Goal: Transaction & Acquisition: Book appointment/travel/reservation

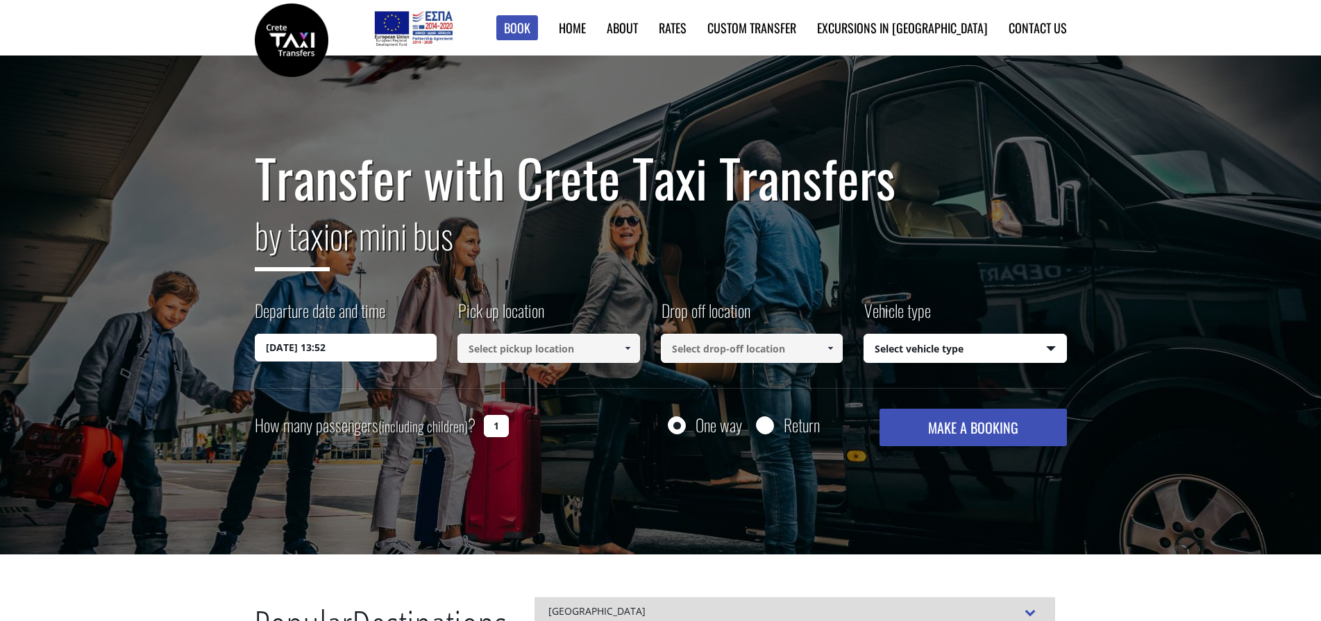
click at [514, 348] on input at bounding box center [548, 348] width 183 height 29
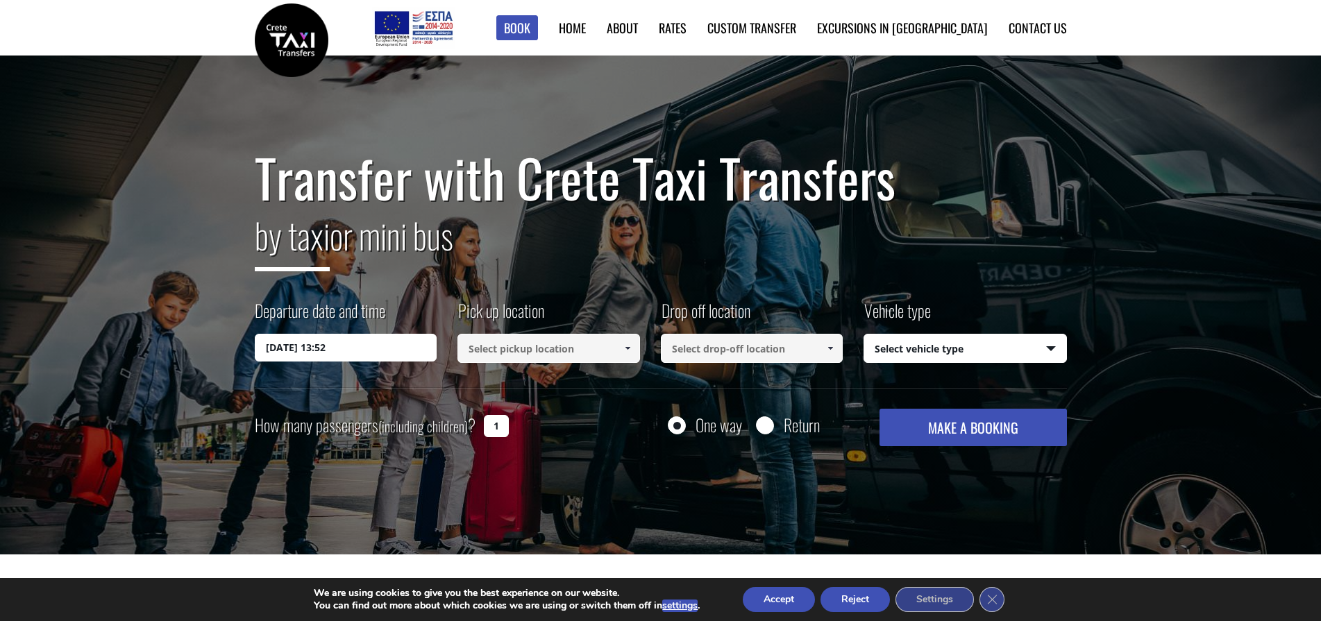
click at [625, 349] on span at bounding box center [627, 348] width 11 height 11
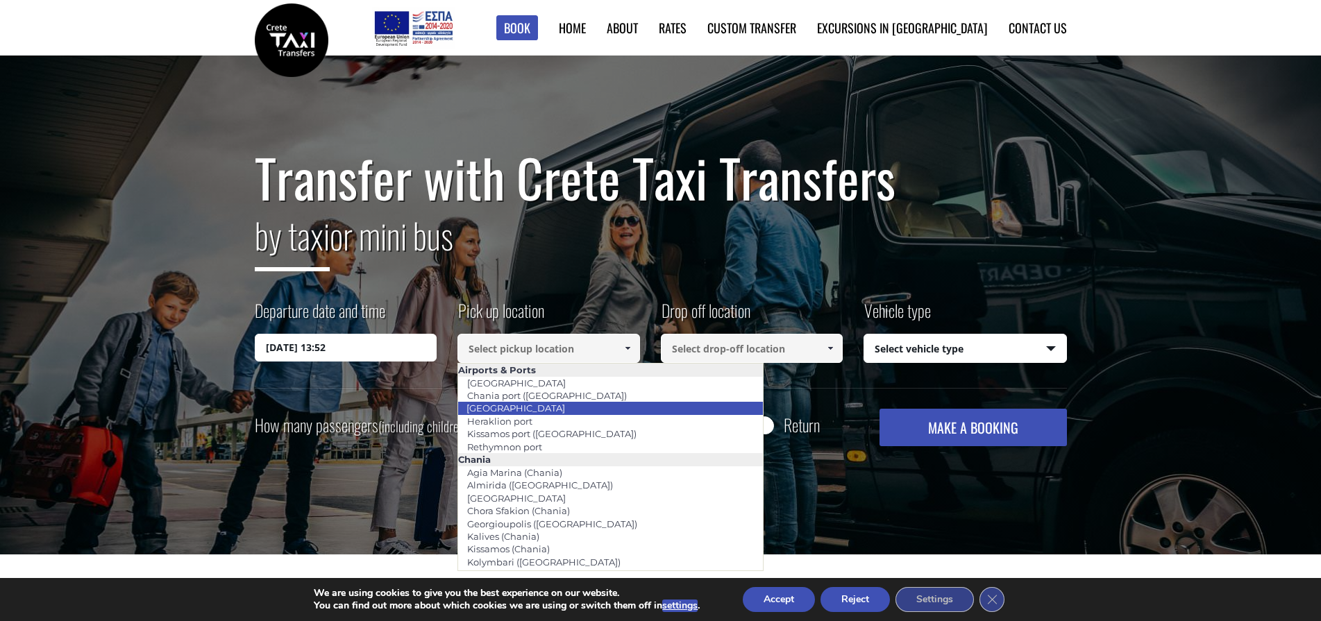
click at [581, 408] on li "[GEOGRAPHIC_DATA]" at bounding box center [610, 408] width 305 height 12
type input "[GEOGRAPHIC_DATA]"
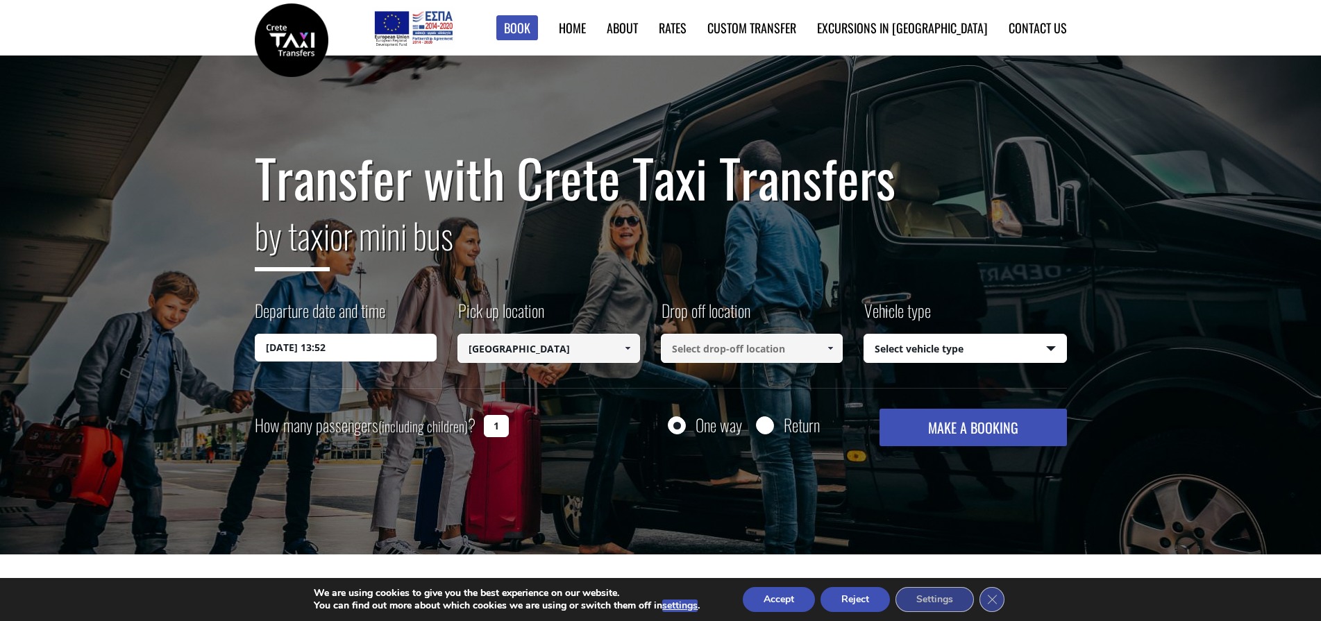
click at [763, 344] on input at bounding box center [752, 348] width 183 height 29
click at [837, 350] on link at bounding box center [830, 348] width 23 height 29
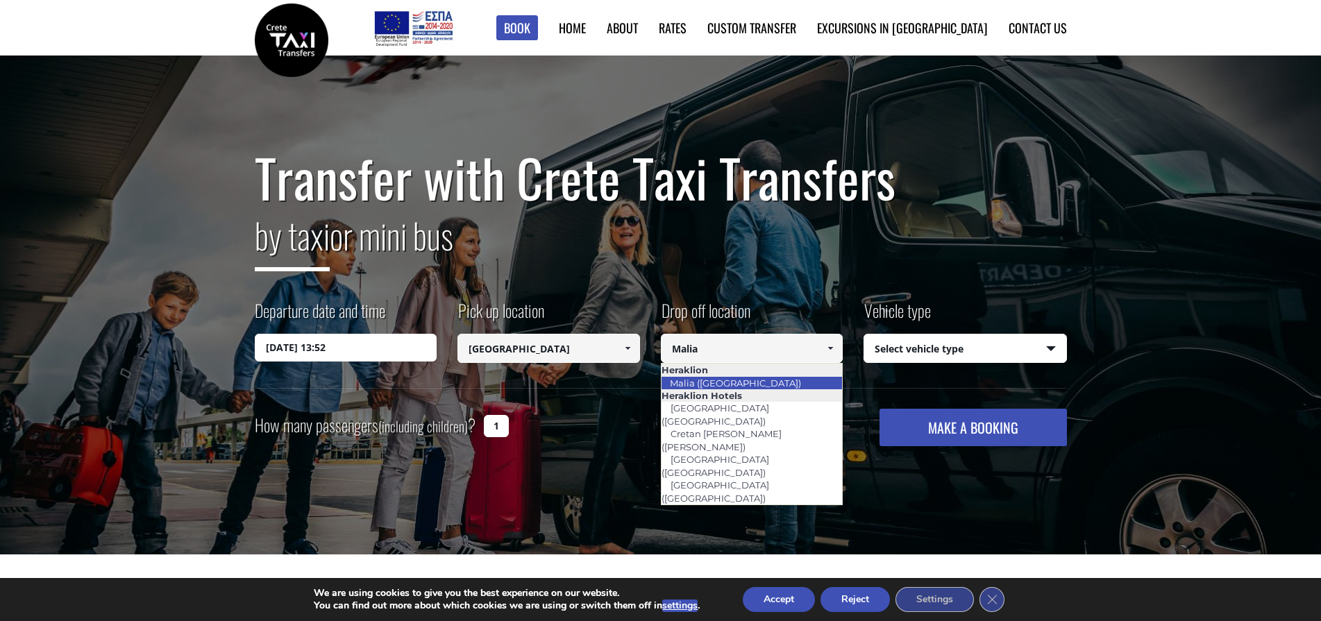
click at [726, 381] on link "Malia ([GEOGRAPHIC_DATA])" at bounding box center [735, 382] width 149 height 19
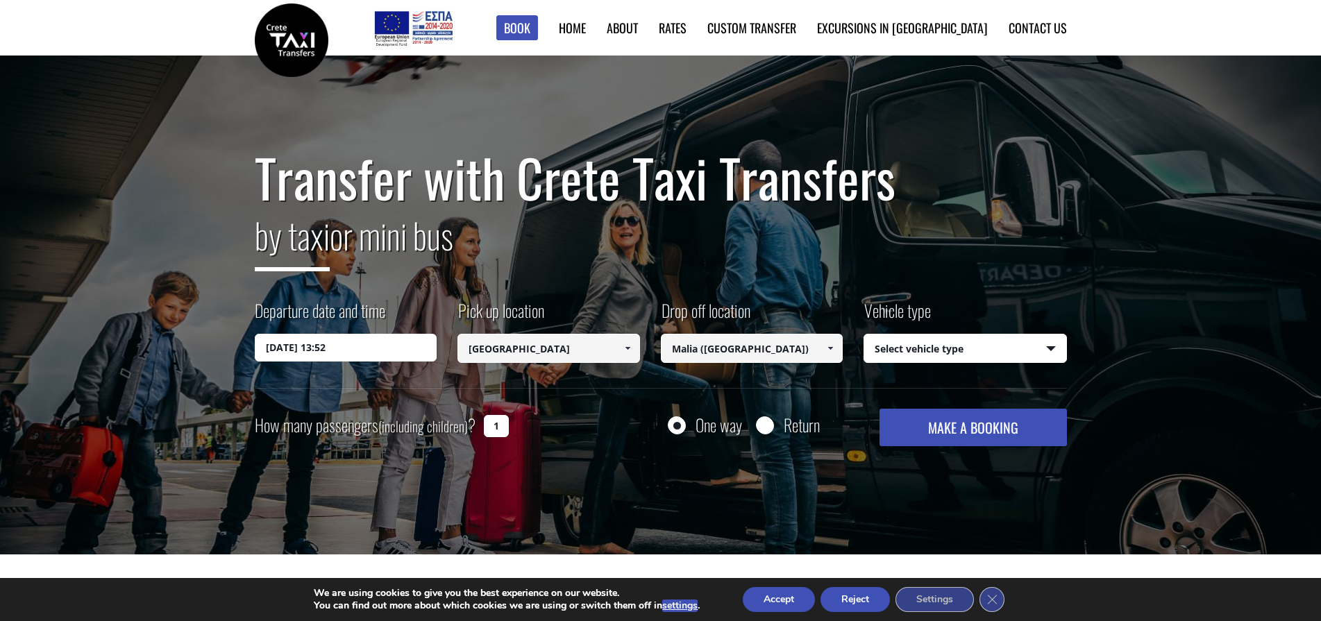
type input "Malia ([GEOGRAPHIC_DATA])"
click at [864, 335] on select "Select vehicle type Taxi (4 passengers) Mercedes E Class Mini Van (7 passengers…" at bounding box center [965, 349] width 202 height 29
select select "541"
click option "Mini Van (7 passengers) [PERSON_NAME]" at bounding box center [0, 0] width 0 height 0
click at [499, 428] on input "1" at bounding box center [496, 426] width 25 height 22
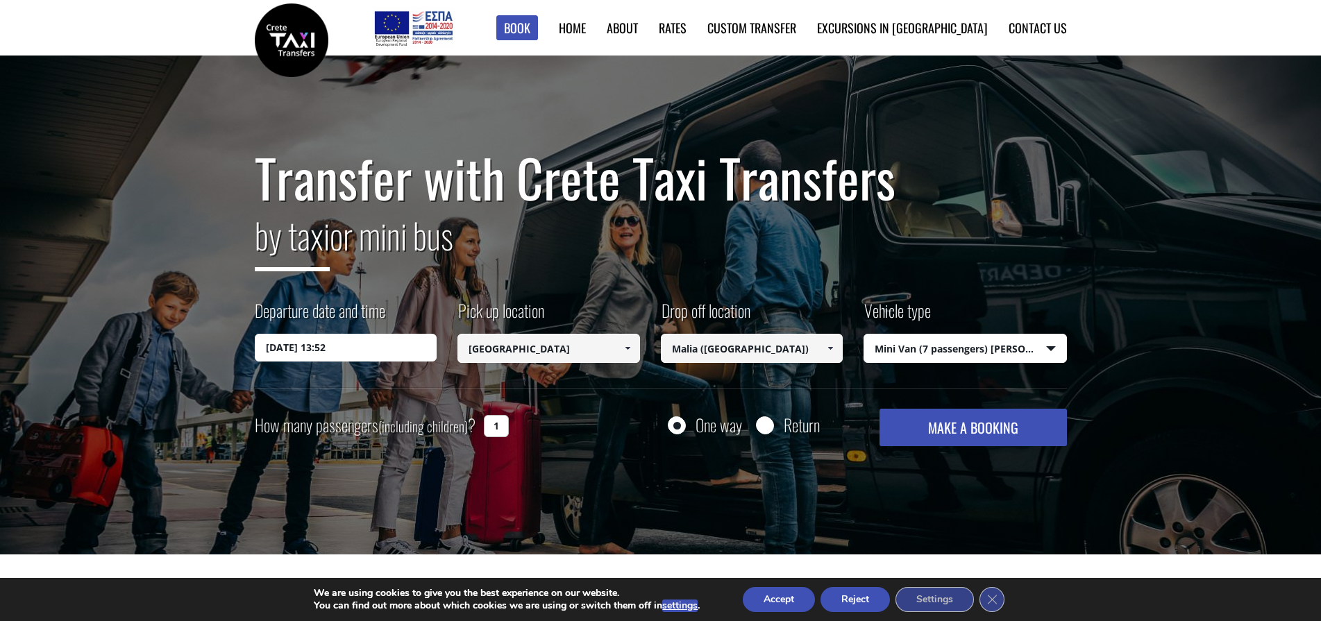
click at [353, 348] on input "[DATE] 13:52" at bounding box center [346, 348] width 183 height 28
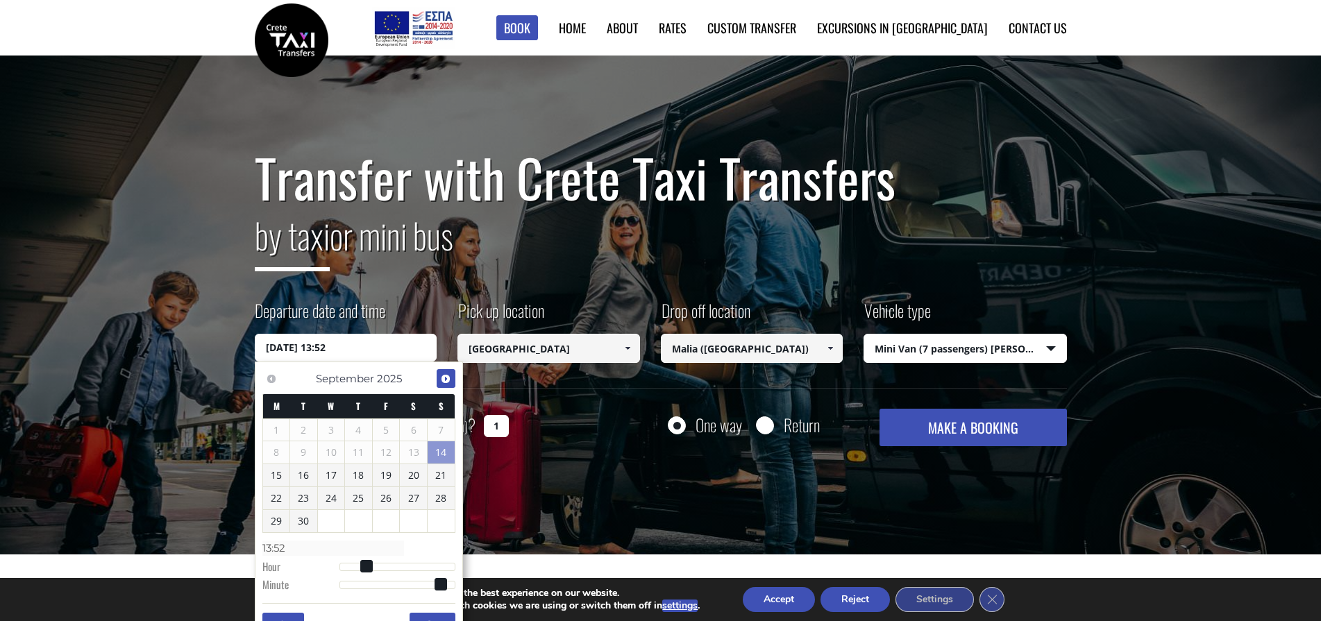
click at [444, 383] on span "Next" at bounding box center [445, 378] width 11 height 11
click at [411, 430] on link "4" at bounding box center [413, 430] width 27 height 22
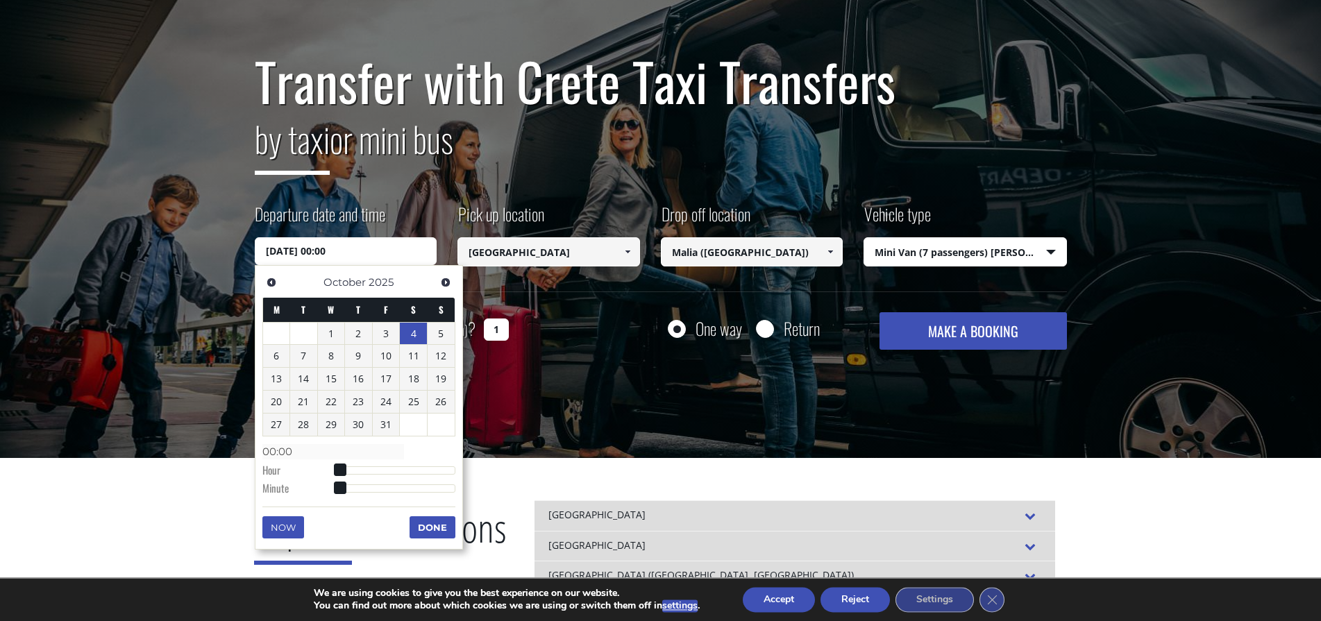
scroll to position [142, 0]
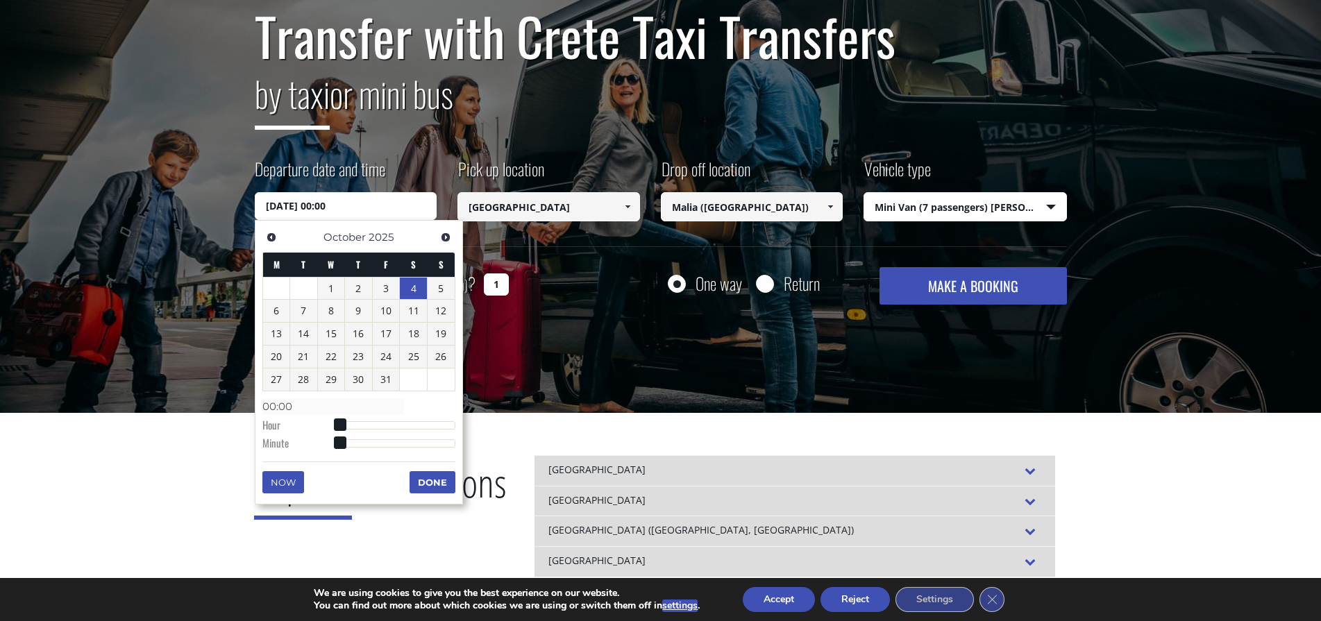
type input "[DATE] 01:00"
type input "01:00"
type input "[DATE] 03:00"
type input "03:00"
type input "[DATE] 06:00"
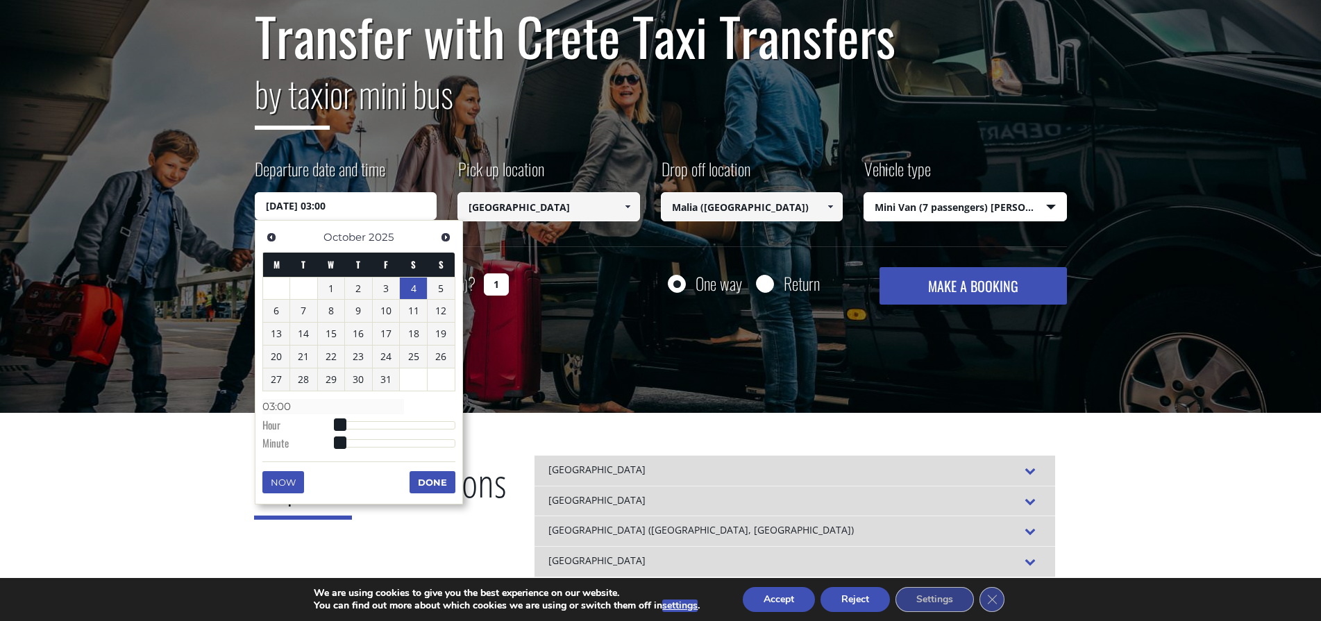
type input "06:00"
type input "[DATE] 08:00"
type input "08:00"
type input "[DATE] 10:00"
type input "10:00"
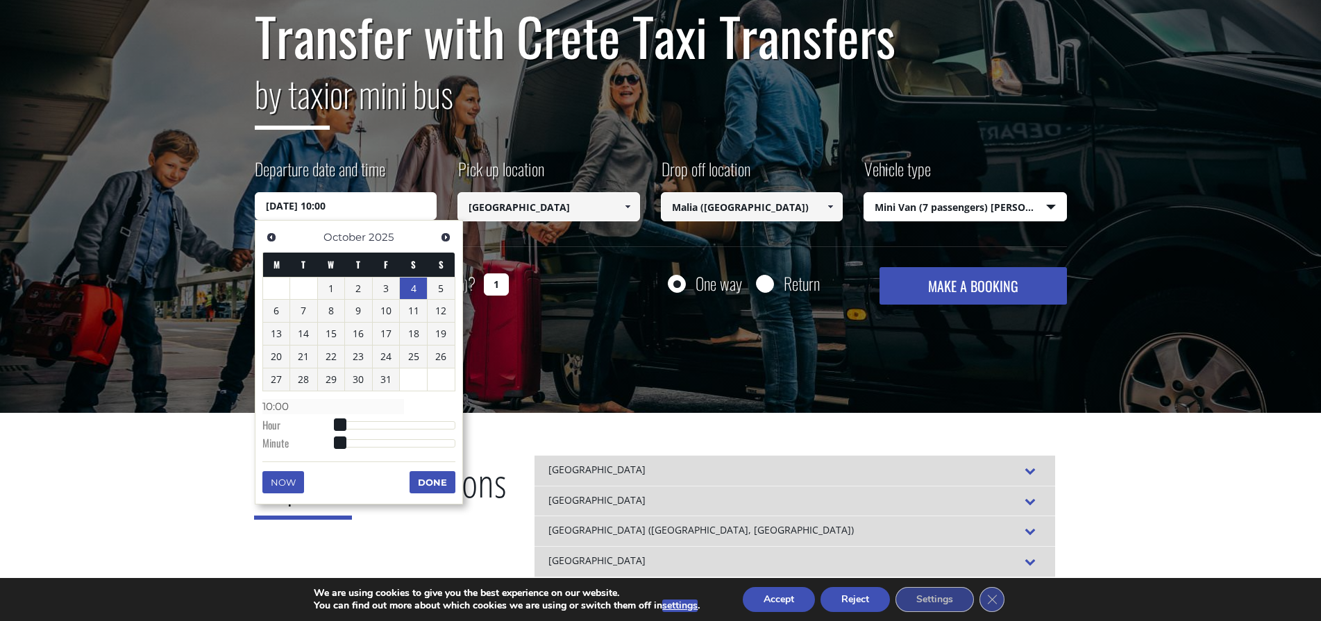
type input "[DATE] 12:00"
type input "12:00"
type input "[DATE] 15:00"
type input "15:00"
type input "[DATE] 18:00"
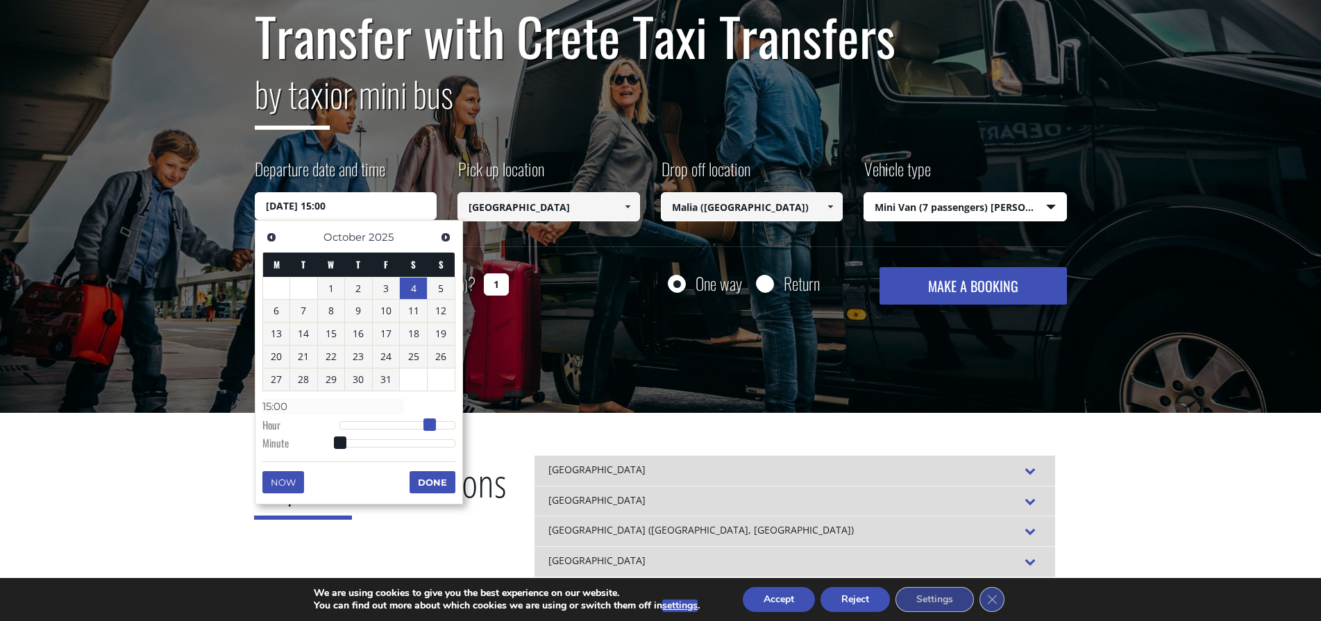
type input "18:00"
type input "[DATE] 19:00"
type input "19:00"
type input "[DATE] 21:00"
type input "21:00"
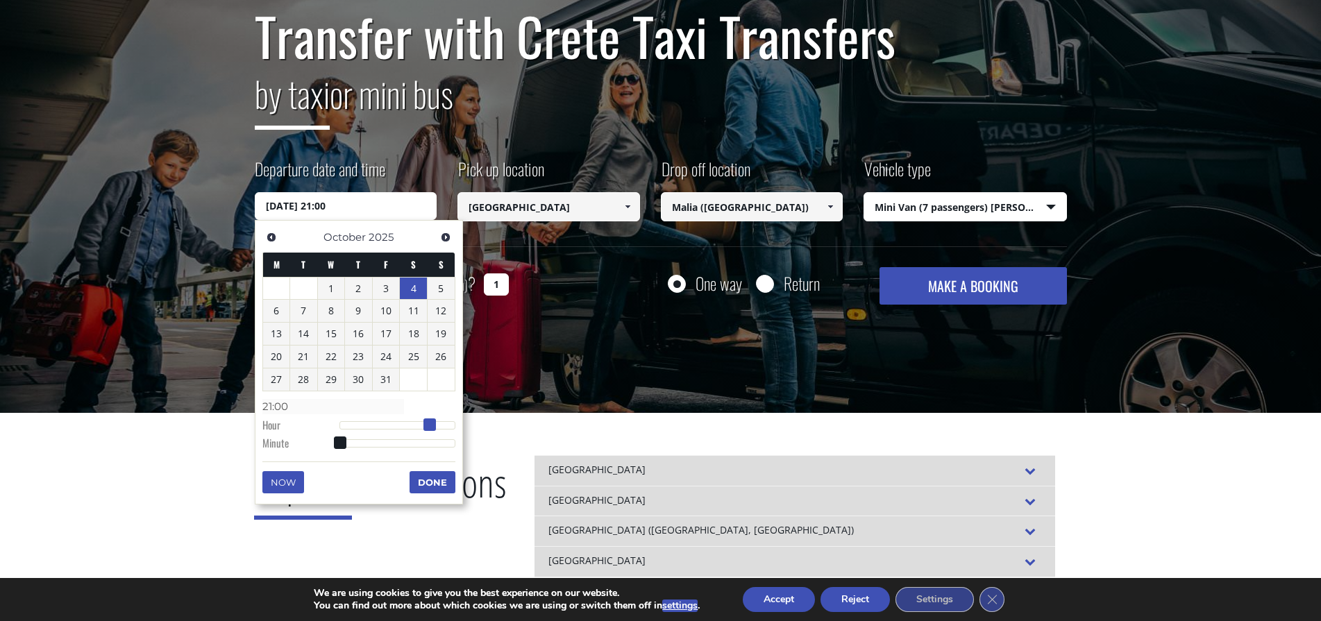
type input "[DATE] 22:00"
type input "22:00"
type input "[DATE] 23:00"
type input "23:00"
drag, startPoint x: 343, startPoint y: 427, endPoint x: 462, endPoint y: 430, distance: 119.4
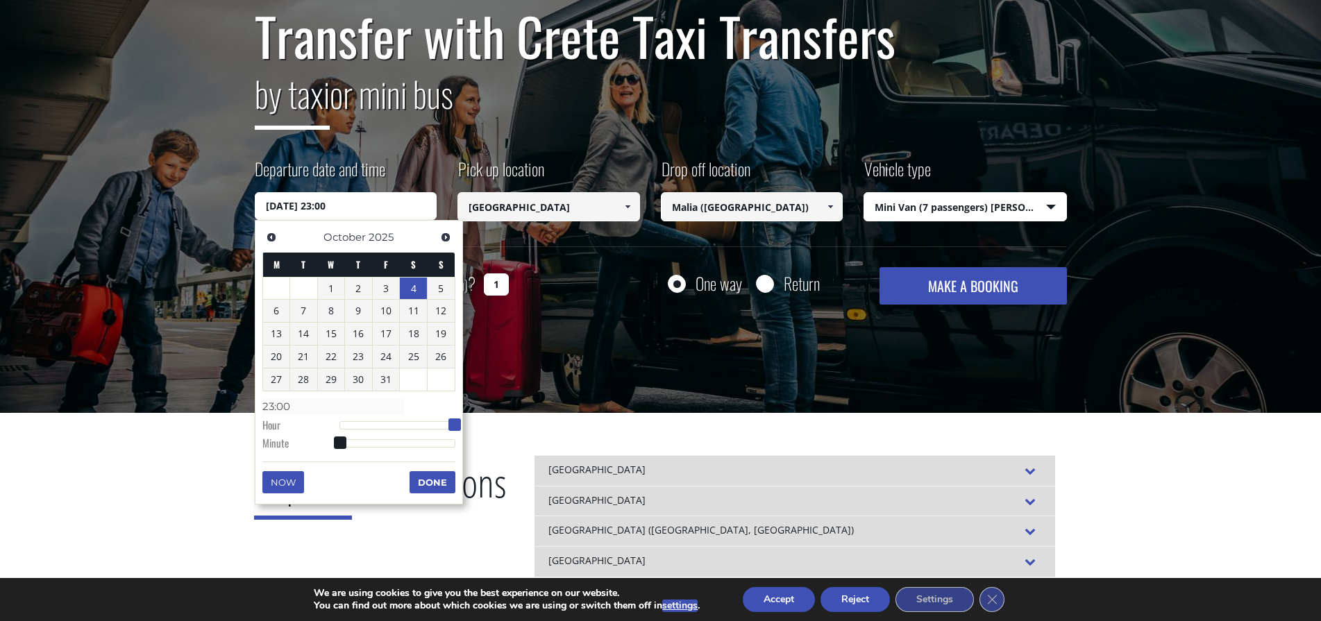
click at [462, 430] on div "Previous Next [DATE] M T W T F S S 1 2 3 4 5 6 7 8 9 10 11 12 13 14 15 16 17 18…" at bounding box center [359, 362] width 208 height 285
type input "[DATE] 23:01"
type input "23:01"
type input "[DATE] 23:04"
type input "23:04"
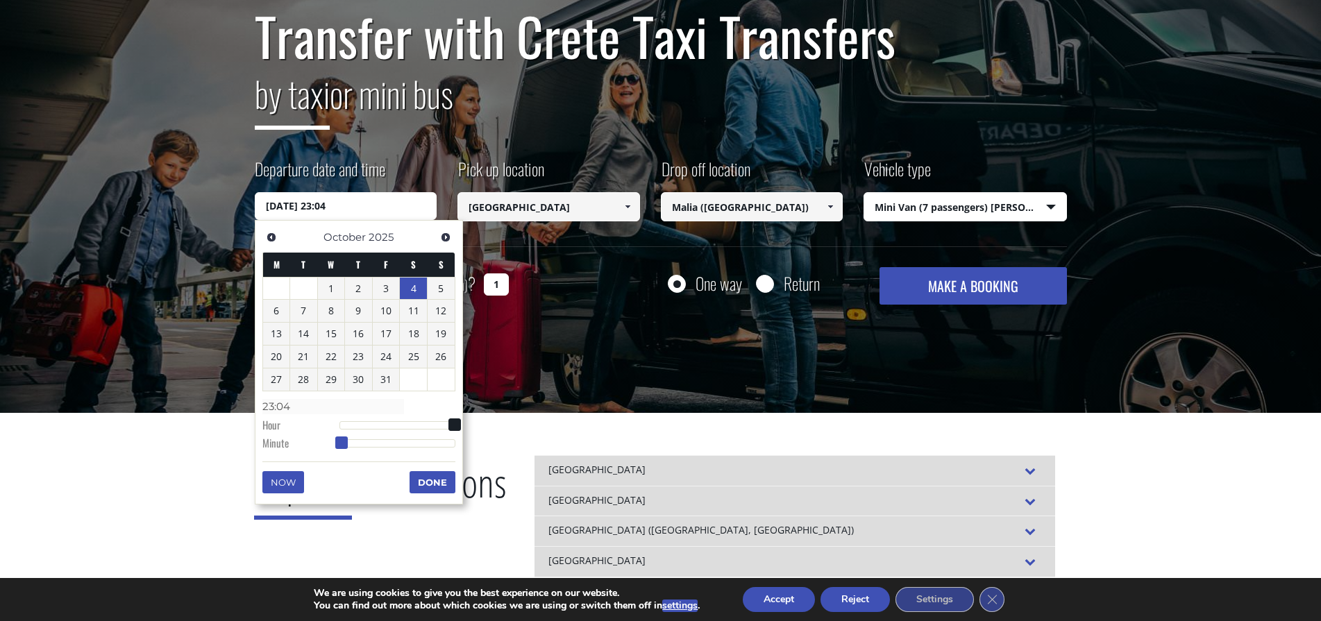
type input "[DATE] 23:07"
type input "23:07"
type input "[DATE] 23:09"
type input "23:09"
type input "[DATE] 23:15"
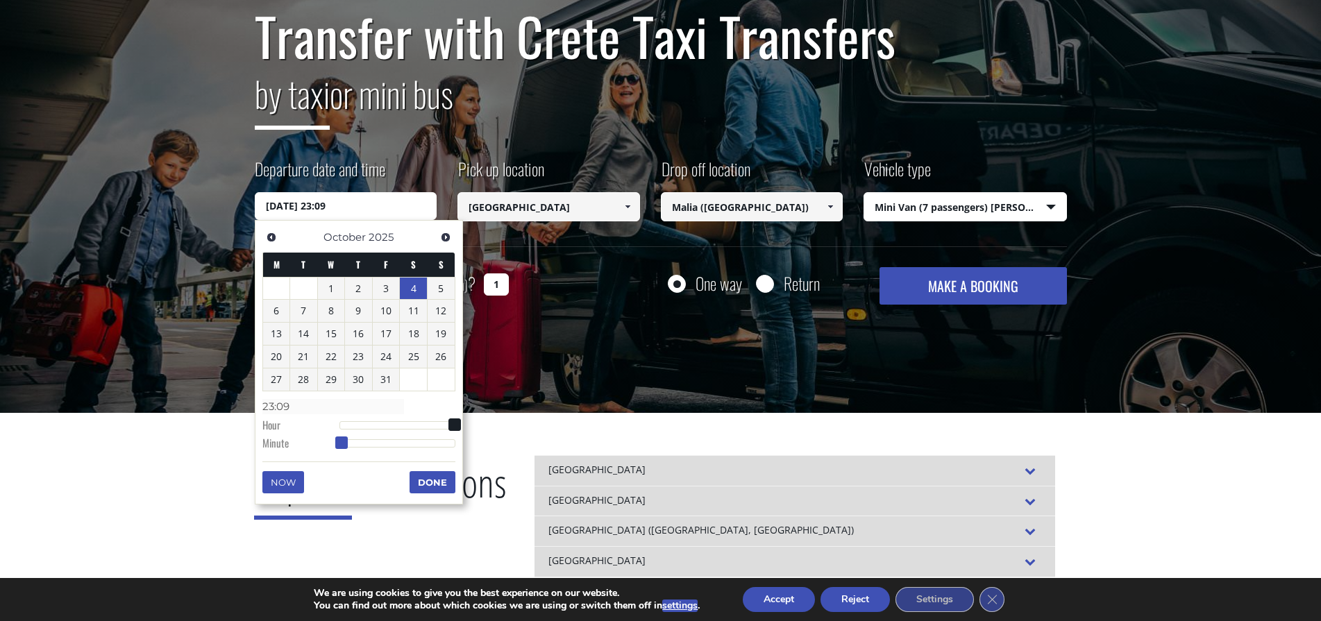
type input "23:15"
type input "[DATE] 23:20"
type input "23:20"
type input "[DATE] 23:22"
type input "23:22"
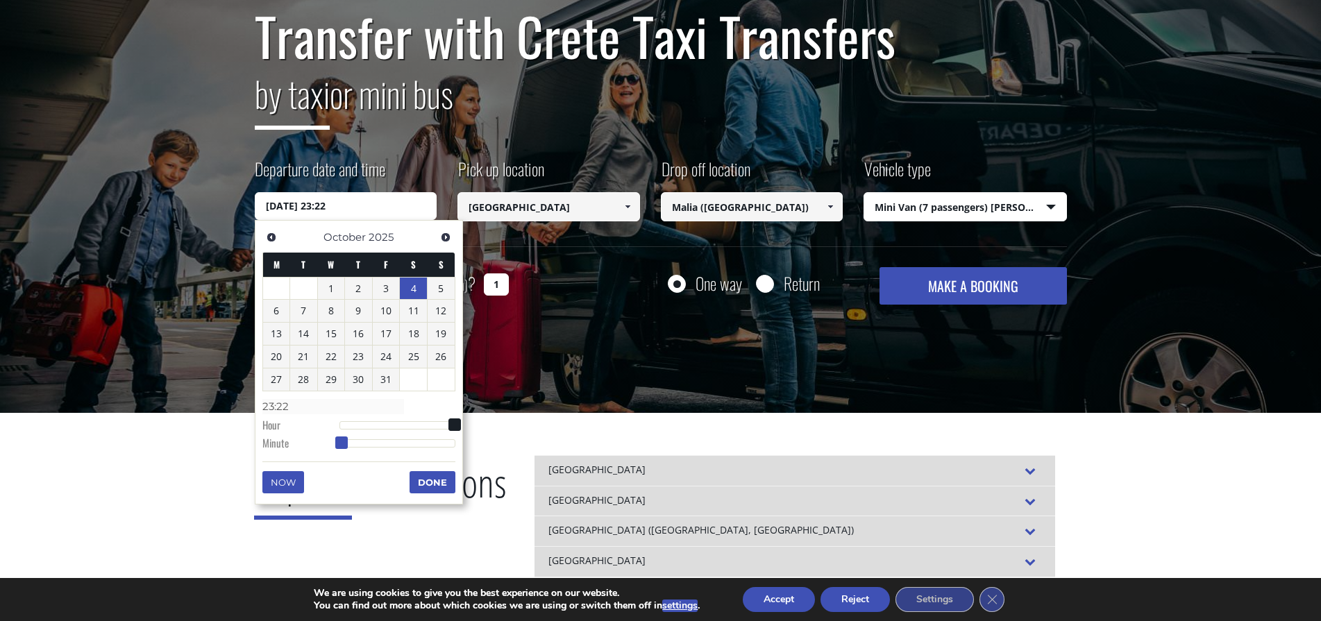
type input "[DATE] 23:27"
type input "23:27"
type input "[DATE] 23:29"
type input "23:29"
type input "[DATE] 23:30"
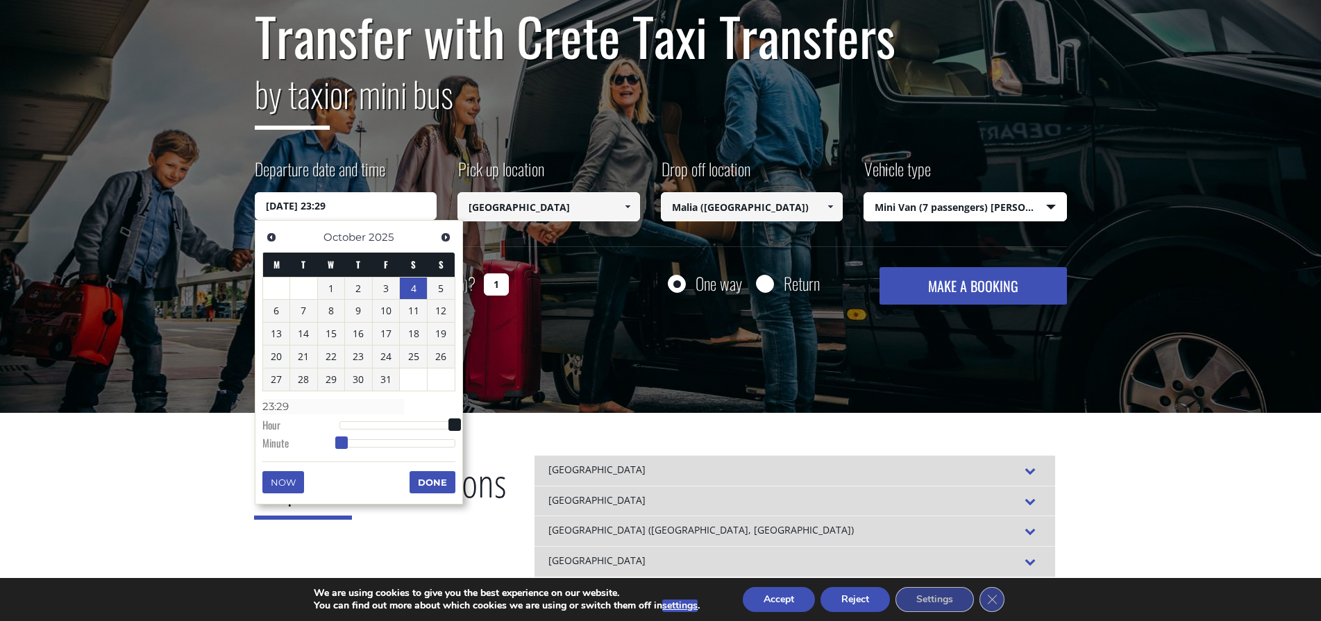
type input "23:30"
type input "[DATE] 23:32"
type input "23:32"
type input "[DATE] 23:34"
type input "23:34"
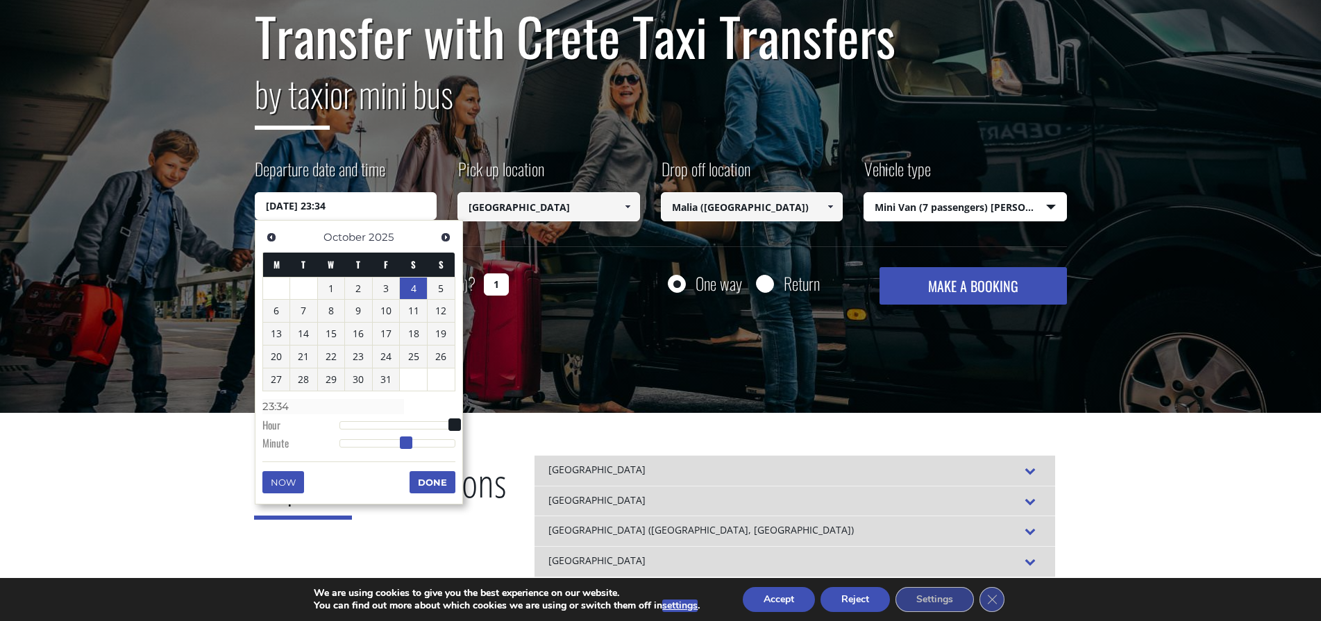
type input "[DATE] 23:35"
type input "23:35"
type input "[DATE] 23:36"
type input "23:36"
type input "[DATE] 23:37"
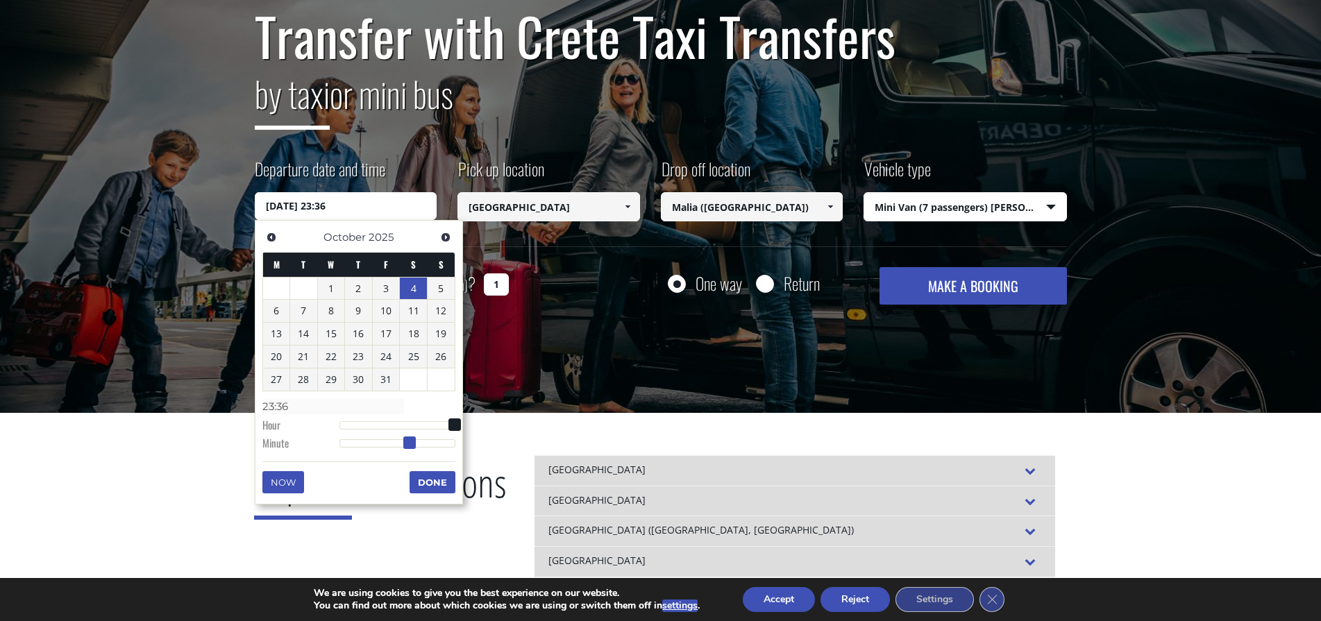
type input "23:37"
type input "[DATE] 23:38"
type input "23:38"
type input "[DATE] 23:39"
type input "23:39"
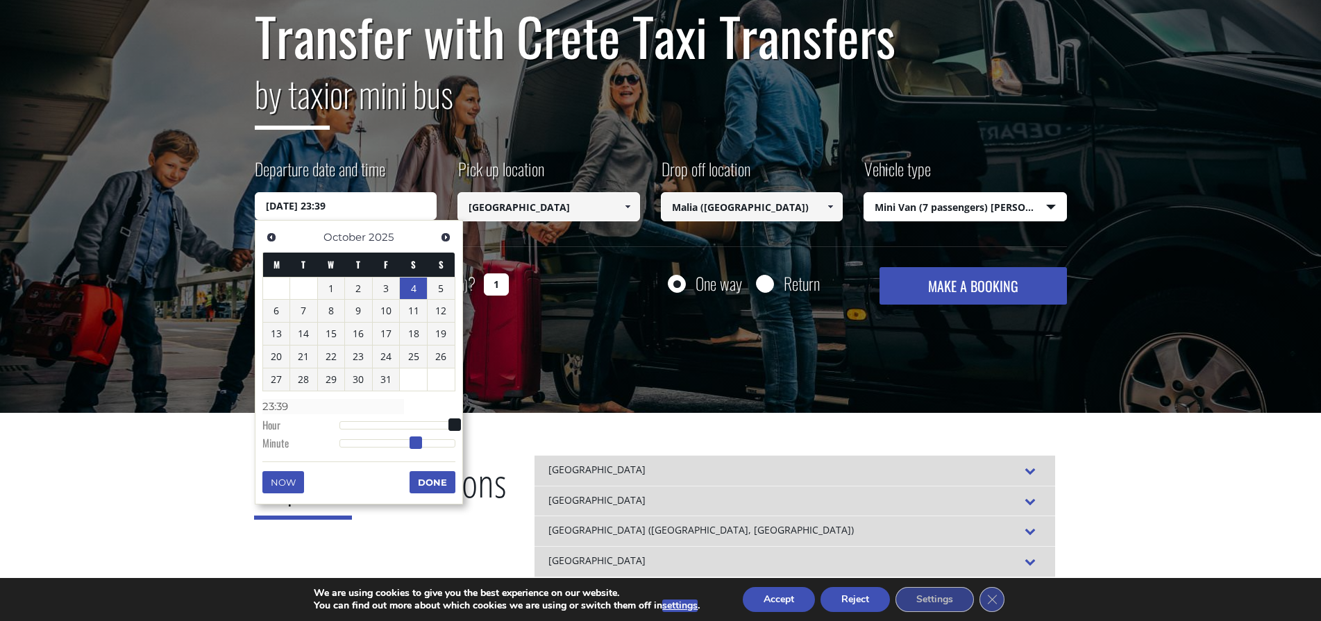
type input "[DATE] 23:40"
type input "23:40"
drag, startPoint x: 339, startPoint y: 444, endPoint x: 415, endPoint y: 447, distance: 76.4
click at [415, 447] on span at bounding box center [417, 443] width 12 height 12
click at [432, 489] on button "Done" at bounding box center [432, 482] width 46 height 22
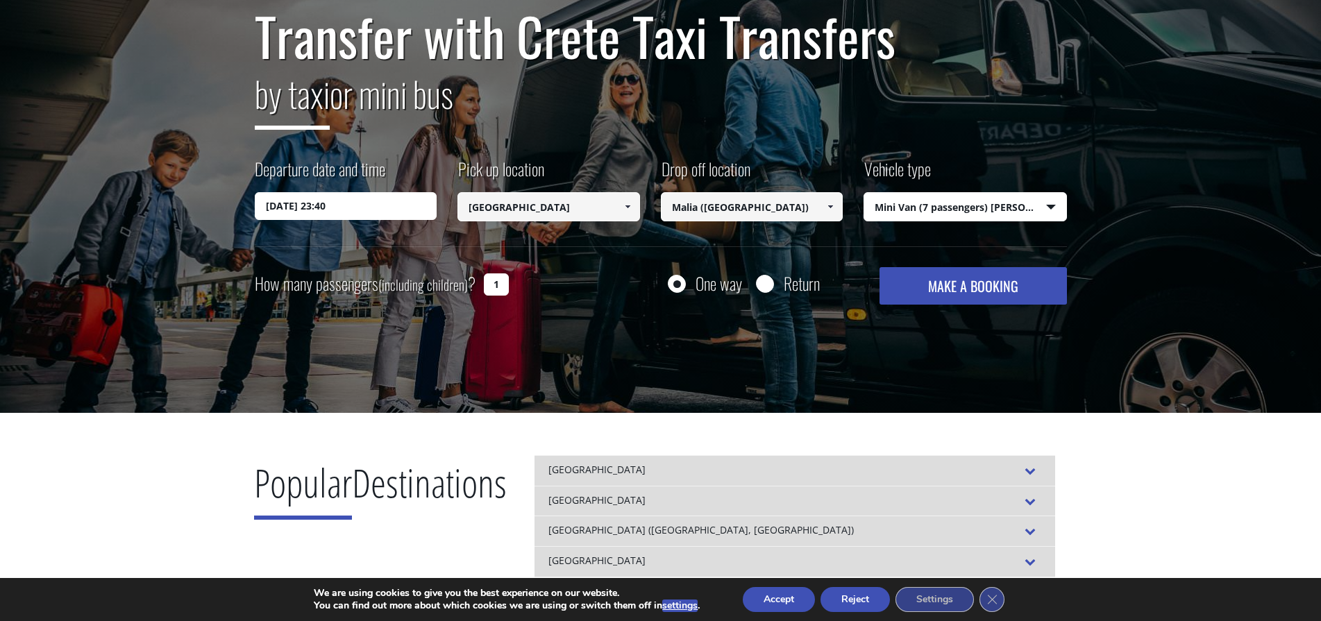
click at [940, 289] on button "MAKE A BOOKING" at bounding box center [972, 285] width 187 height 37
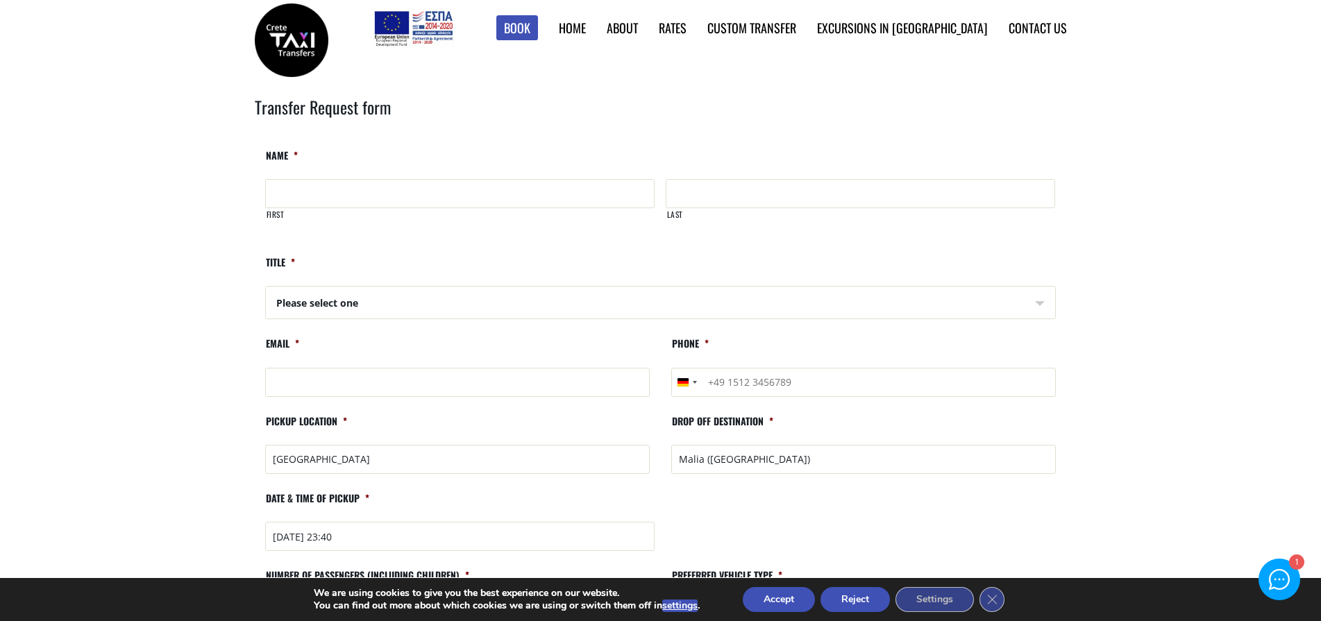
click at [291, 40] on img at bounding box center [292, 40] width 74 height 74
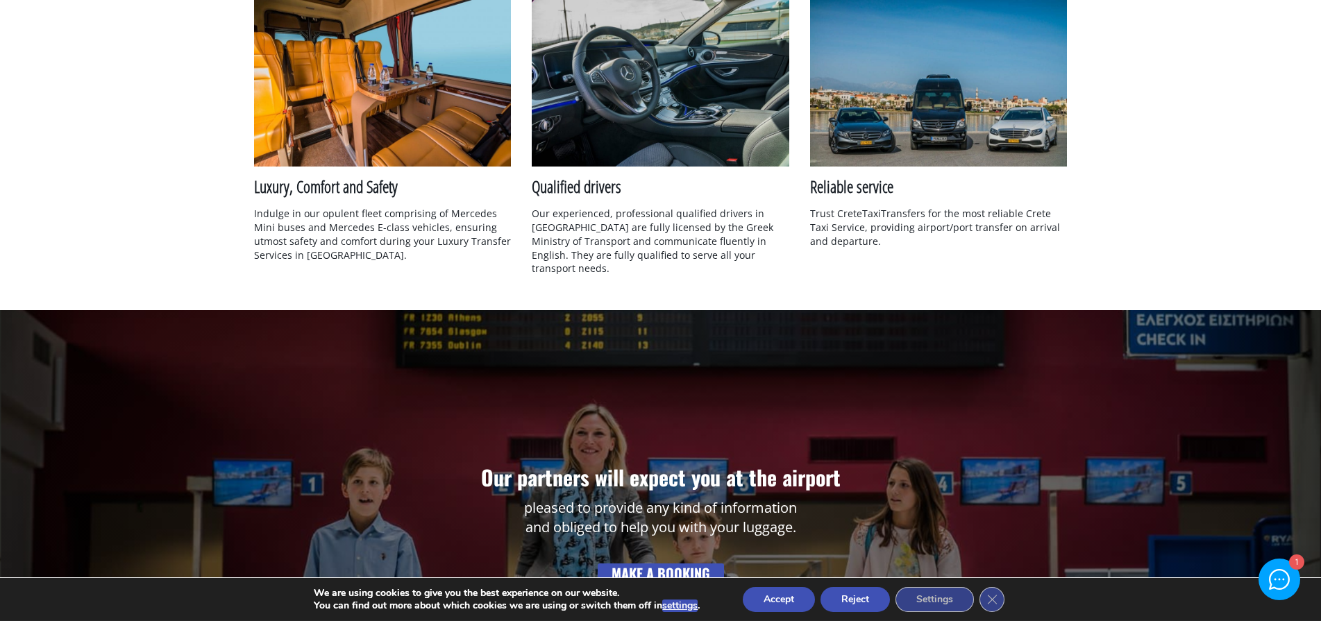
scroll to position [1628, 0]
